Goal: Find contact information: Find contact information

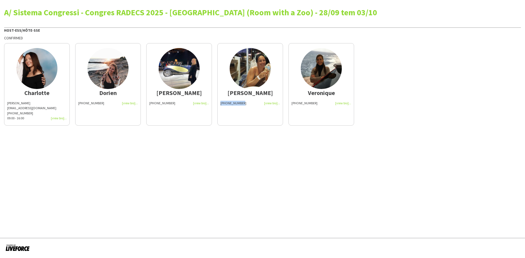
drag, startPoint x: 242, startPoint y: 104, endPoint x: 221, endPoint y: 104, distance: 21.3
click at [221, 104] on div "[PHONE_NUMBER]" at bounding box center [250, 103] width 60 height 5
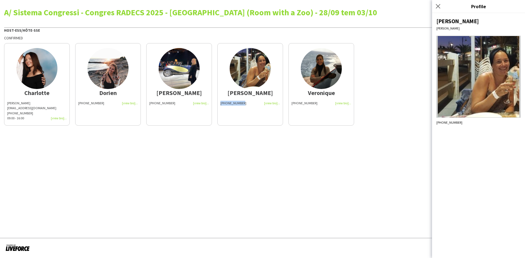
copy span "[PHONE_NUMBER]"
drag, startPoint x: 313, startPoint y: 103, endPoint x: 290, endPoint y: 103, distance: 22.4
click at [290, 103] on app-share-pages-crew-card "Veronique +32494238771" at bounding box center [321, 84] width 66 height 83
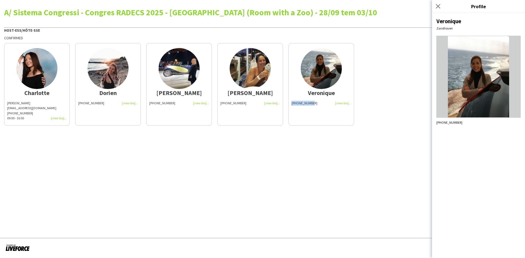
copy span "[PHONE_NUMBER]"
click at [238, 130] on app-share-pages "A/ Sistema Congressi - Congres RADECS 2025 - Antwerpen (Room with a Zoo) - 28/0…" at bounding box center [262, 129] width 525 height 258
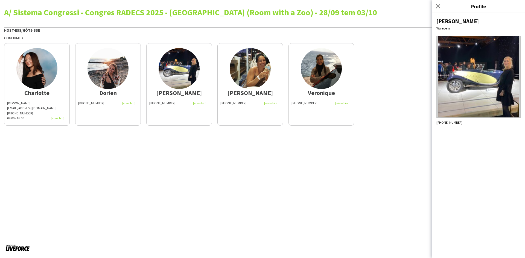
click at [259, 167] on app-share-pages "A/ Sistema Congressi - Congres RADECS 2025 - Antwerpen (Room with a Zoo) - 28/0…" at bounding box center [262, 129] width 525 height 258
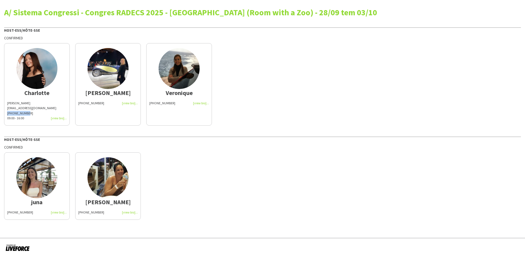
drag, startPoint x: 32, startPoint y: 113, endPoint x: 7, endPoint y: 114, distance: 24.6
click at [7, 114] on div "[PHONE_NUMBER]" at bounding box center [37, 113] width 60 height 5
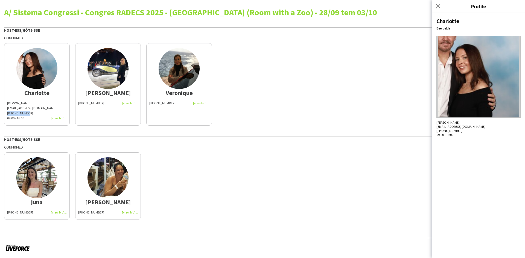
copy div "[PHONE_NUMBER]"
click at [319, 68] on div "Charlotte Charlotte Goeman charlottegoeman@hotmail.com +32472970070 09:00 - 16:…" at bounding box center [262, 82] width 517 height 85
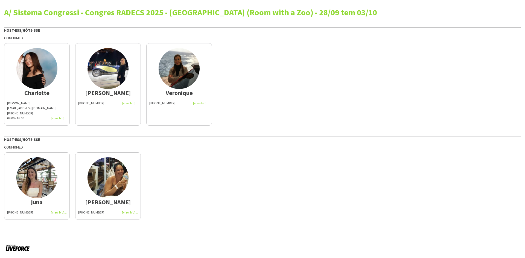
click at [308, 95] on div "Charlotte Charlotte Goeman charlottegoeman@hotmail.com +32472970070 09:00 - 16:…" at bounding box center [262, 82] width 517 height 85
click at [288, 98] on div "Charlotte Charlotte Goeman charlottegoeman@hotmail.com +32472970070 09:00 - 16:…" at bounding box center [262, 82] width 517 height 85
drag, startPoint x: 28, startPoint y: 213, endPoint x: 8, endPoint y: 214, distance: 20.0
click at [8, 214] on div "+32487998816" at bounding box center [37, 212] width 60 height 5
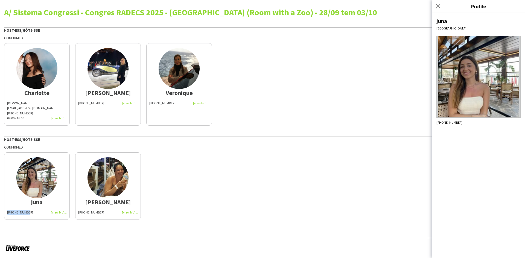
copy span "+32487998816"
